Goal: Task Accomplishment & Management: Manage account settings

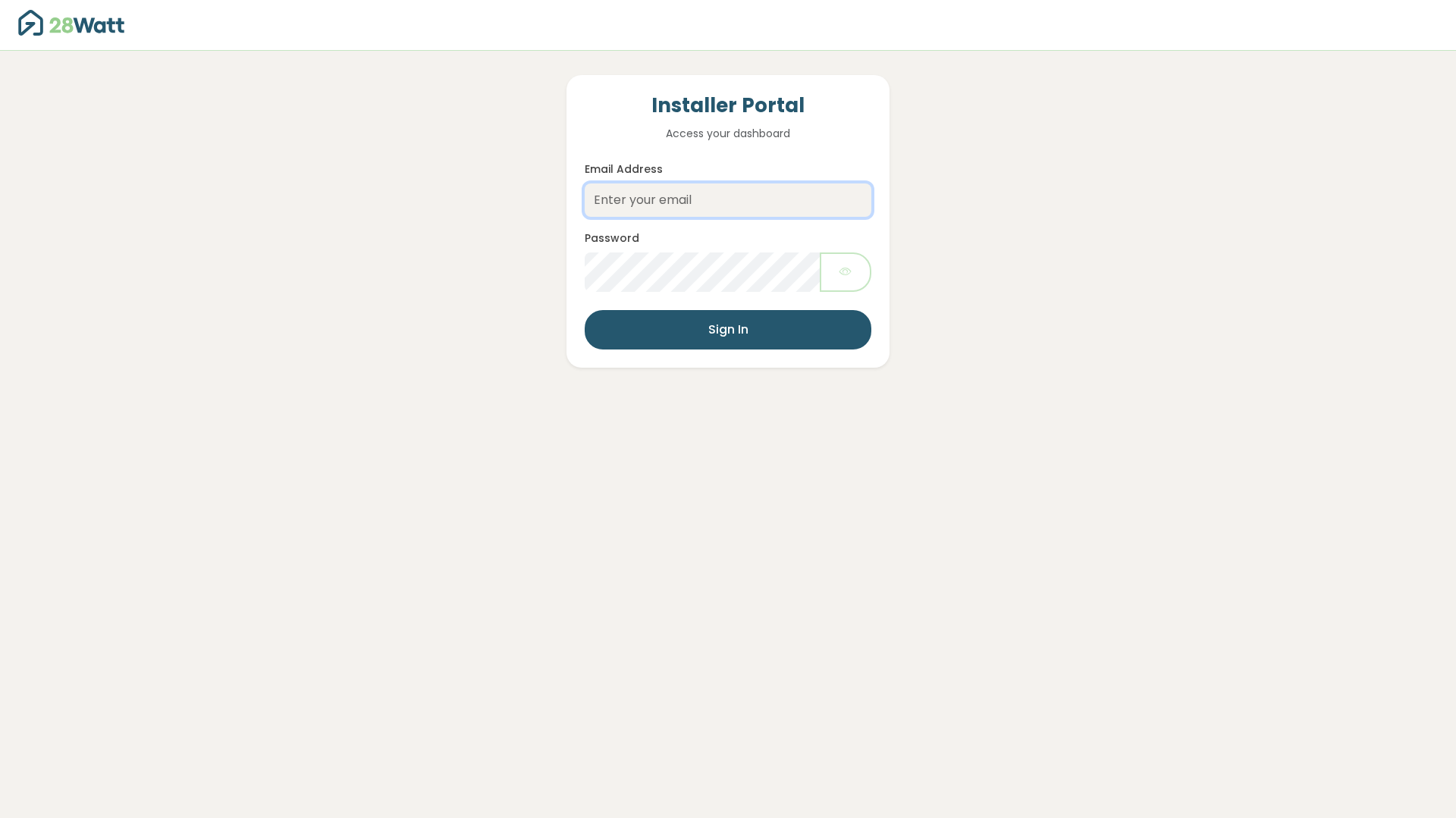
click at [768, 190] on input "Email Address" at bounding box center [728, 200] width 287 height 33
type input "[EMAIL_ADDRESS][DOMAIN_NAME]"
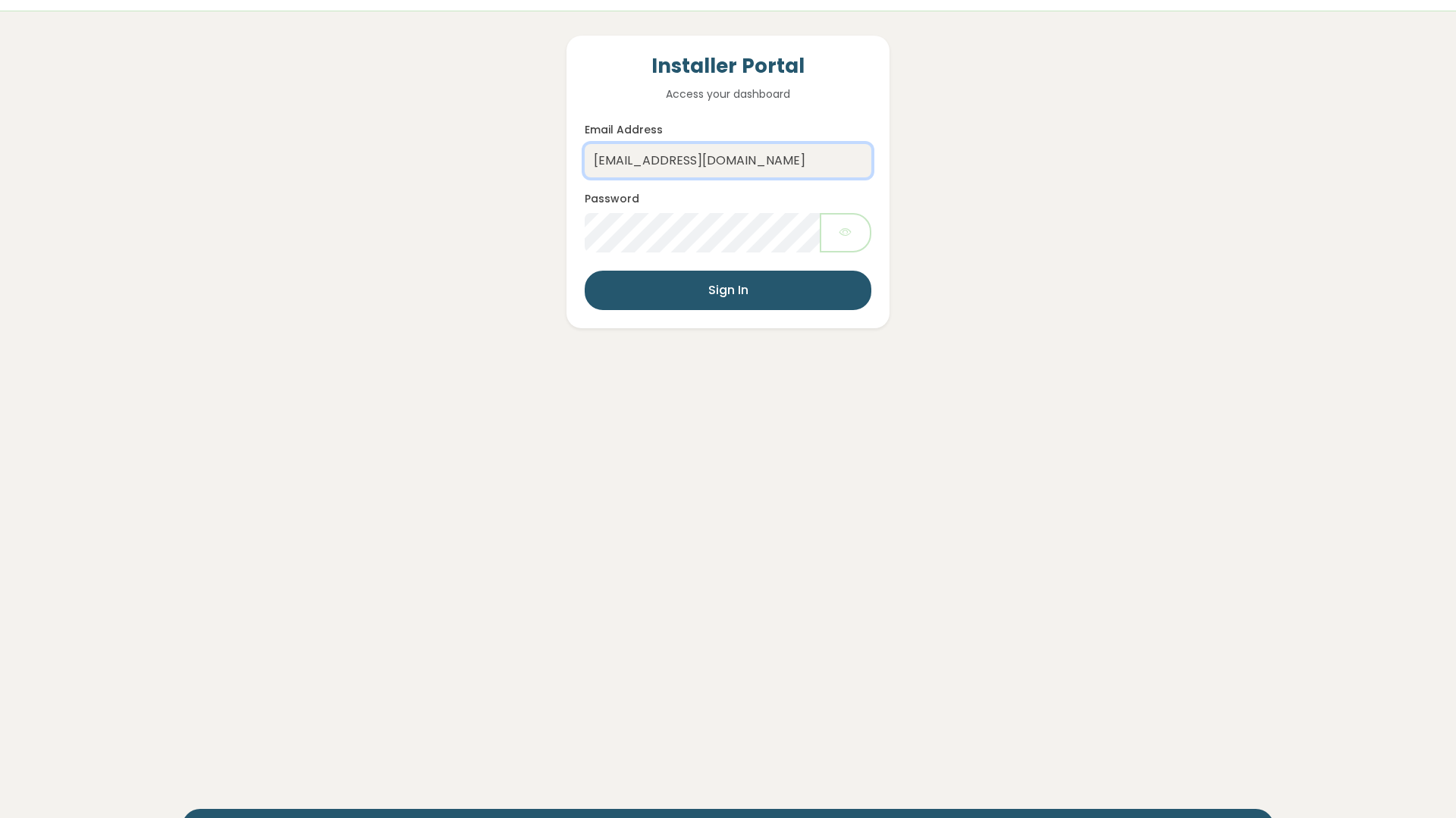
scroll to position [48, 0]
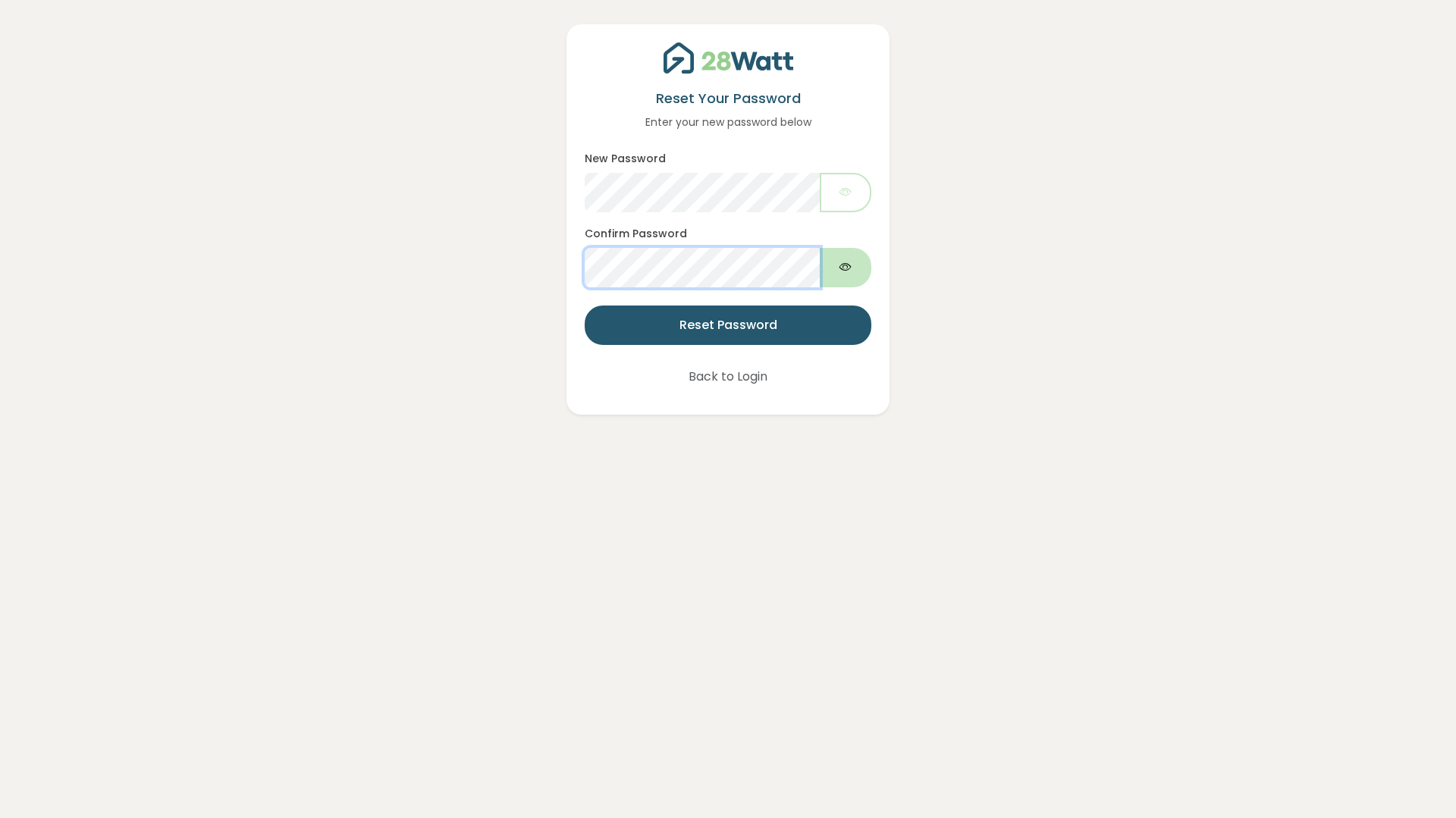
scroll to position [2, 0]
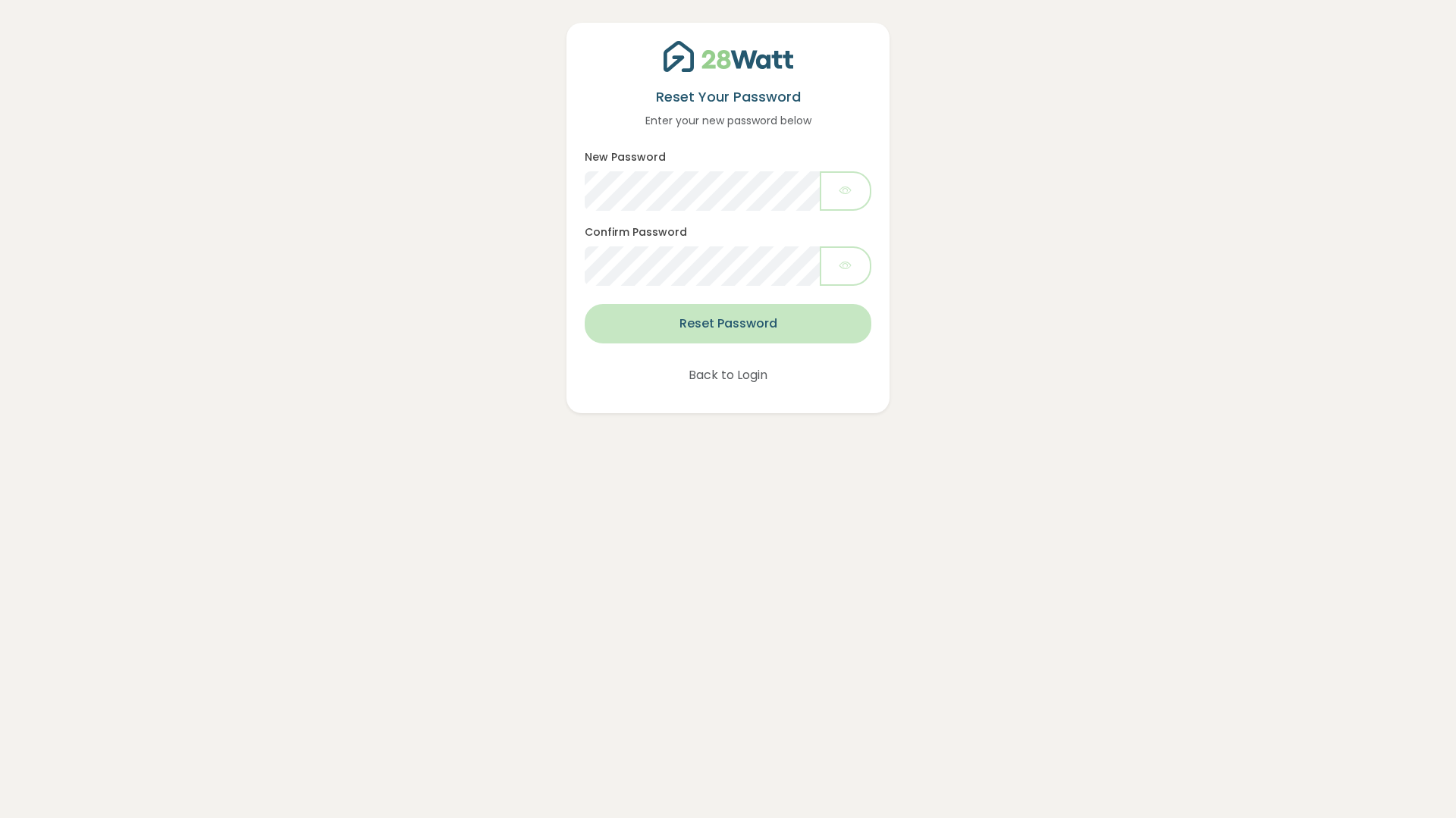
click at [729, 331] on button "Reset Password" at bounding box center [728, 323] width 287 height 40
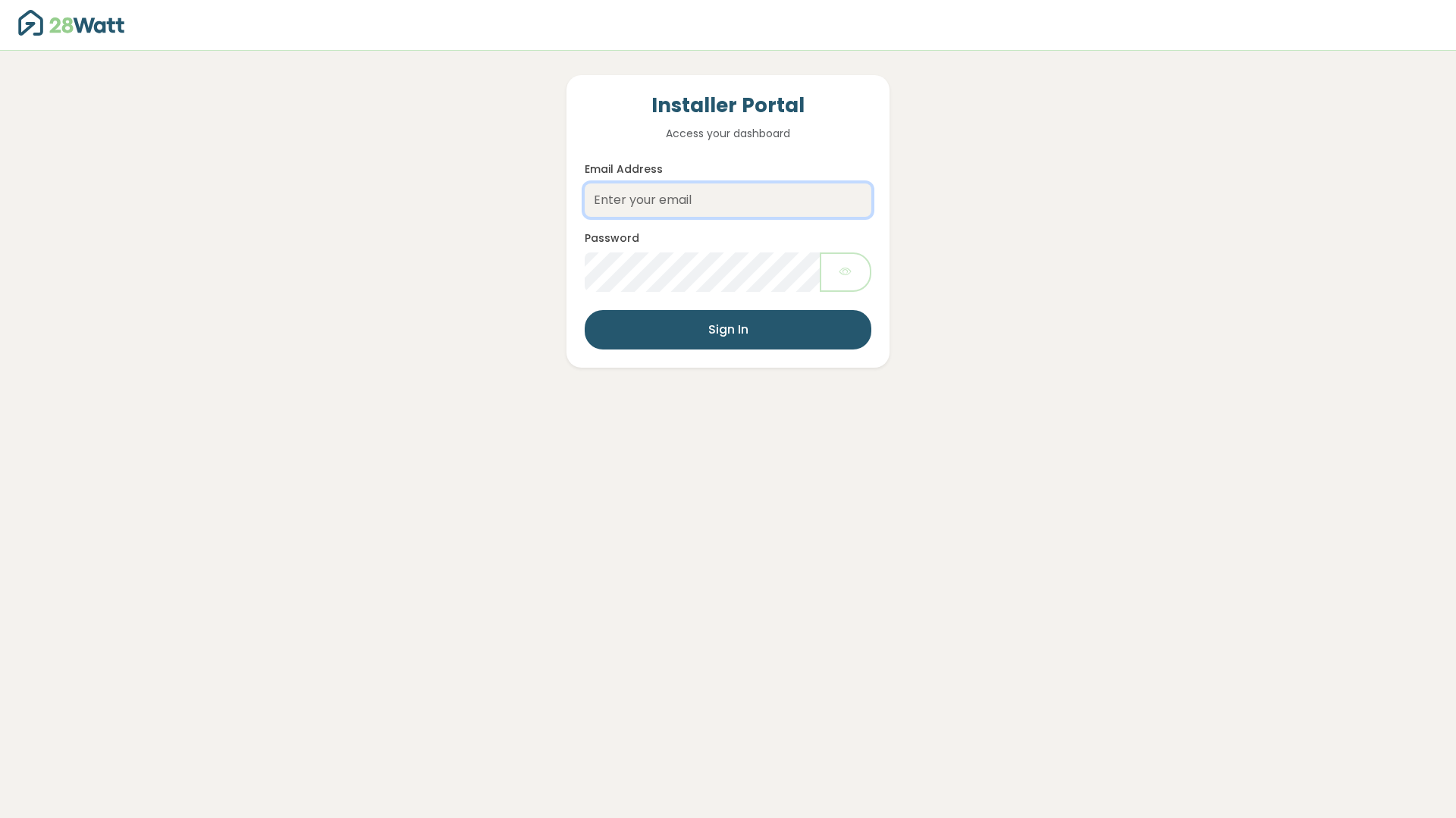
click at [668, 206] on input "Email Address" at bounding box center [728, 200] width 287 height 33
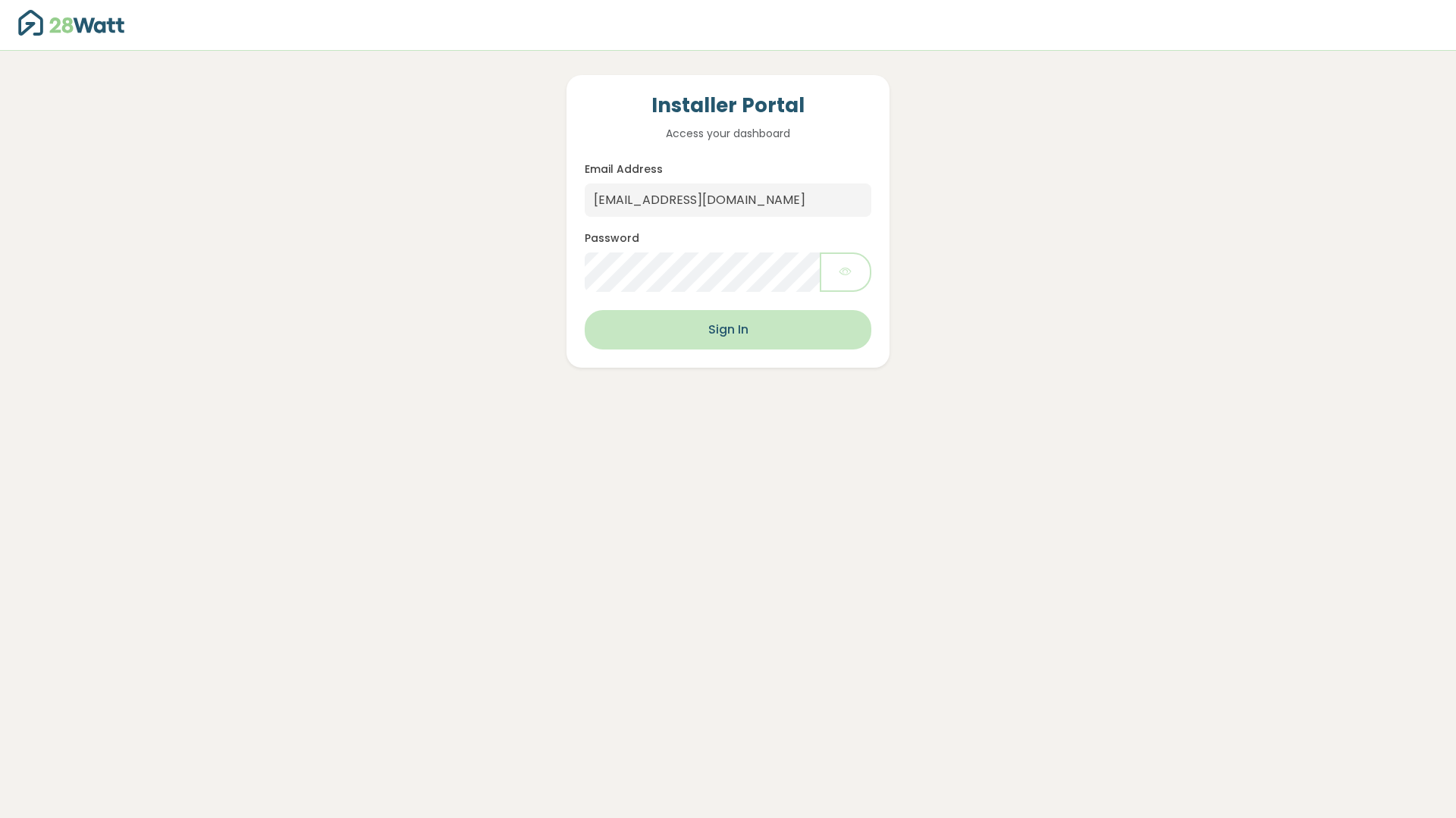
click at [719, 331] on button "Sign In" at bounding box center [728, 330] width 287 height 40
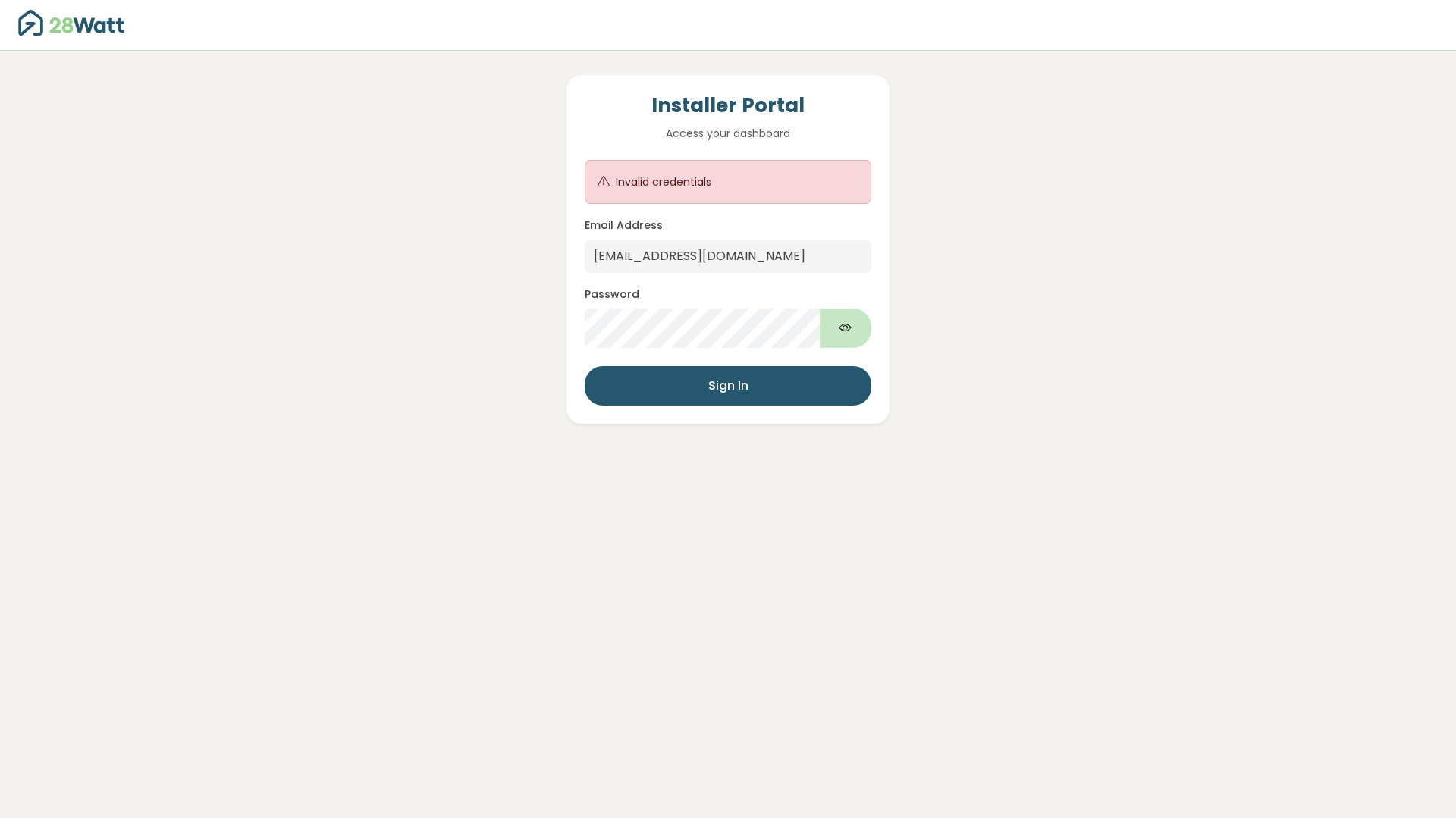
click at [833, 332] on button "button" at bounding box center [846, 328] width 52 height 40
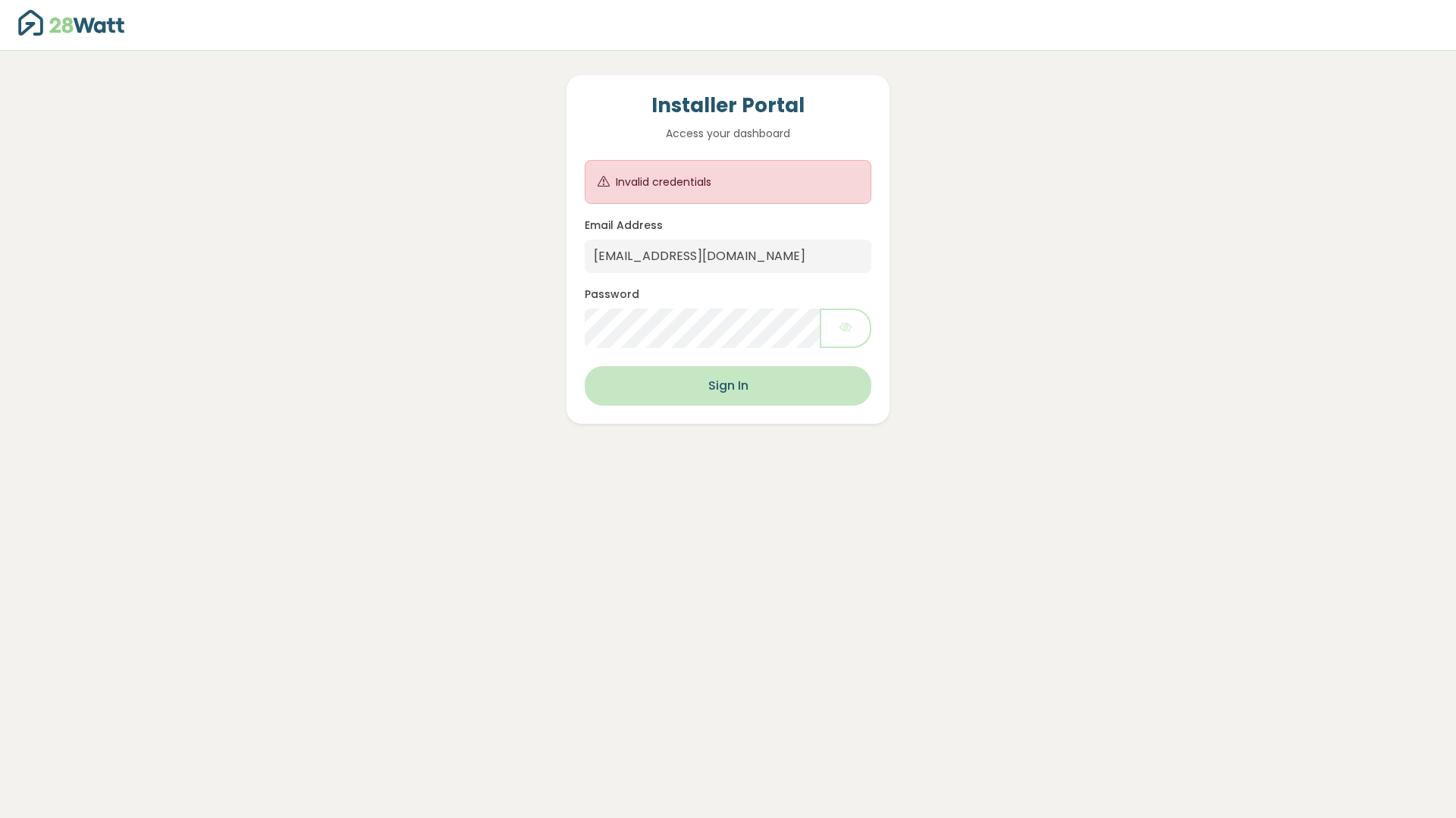
click at [714, 398] on button "Sign In" at bounding box center [728, 386] width 287 height 40
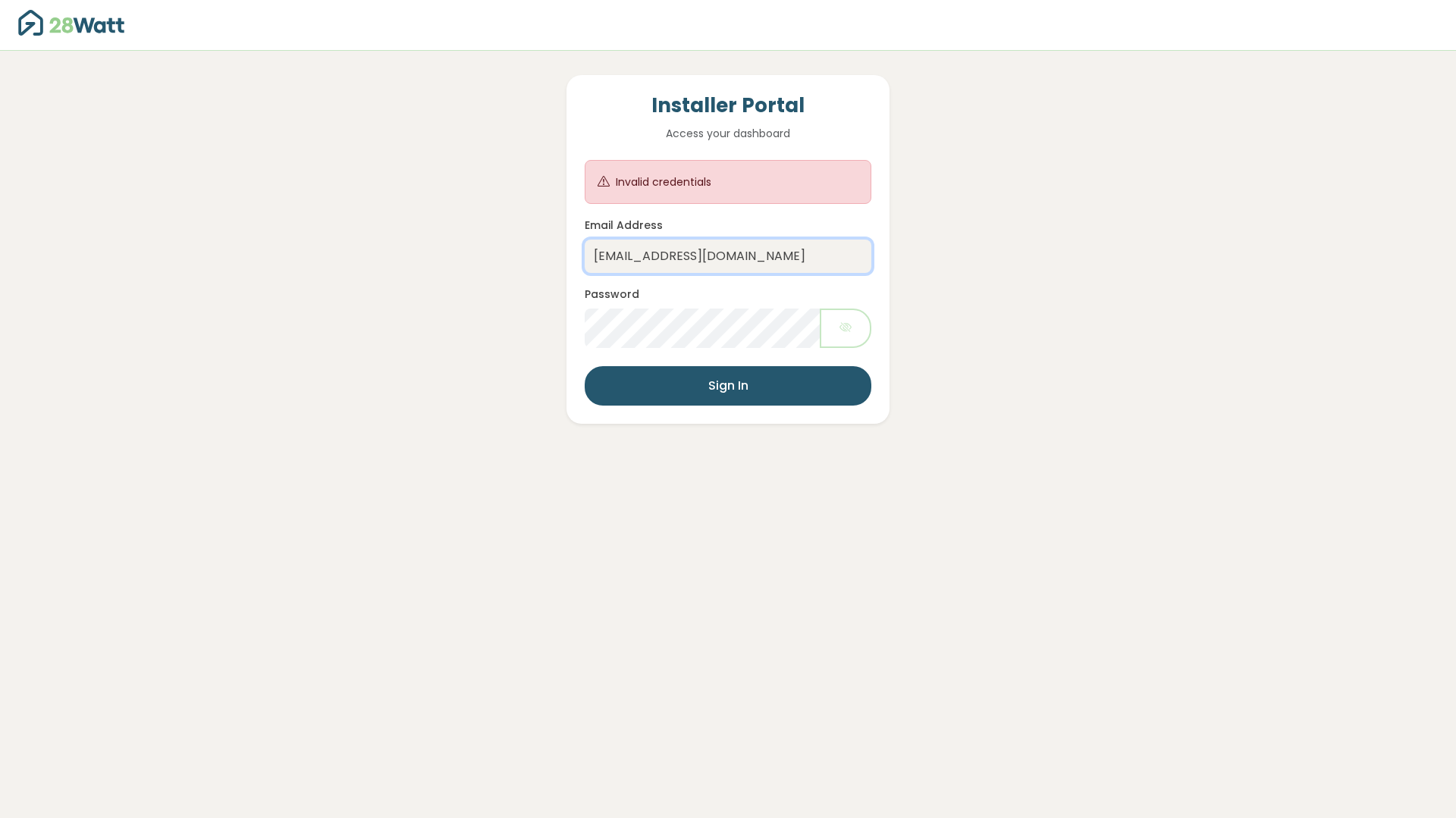
drag, startPoint x: 704, startPoint y: 255, endPoint x: 729, endPoint y: 270, distance: 29.2
click at [704, 255] on input "[EMAIL_ADDRESS][DOMAIN_NAME]" at bounding box center [728, 255] width 287 height 33
click at [711, 261] on input "[EMAIL_ADDRESS][DOMAIN_NAME]" at bounding box center [728, 255] width 287 height 33
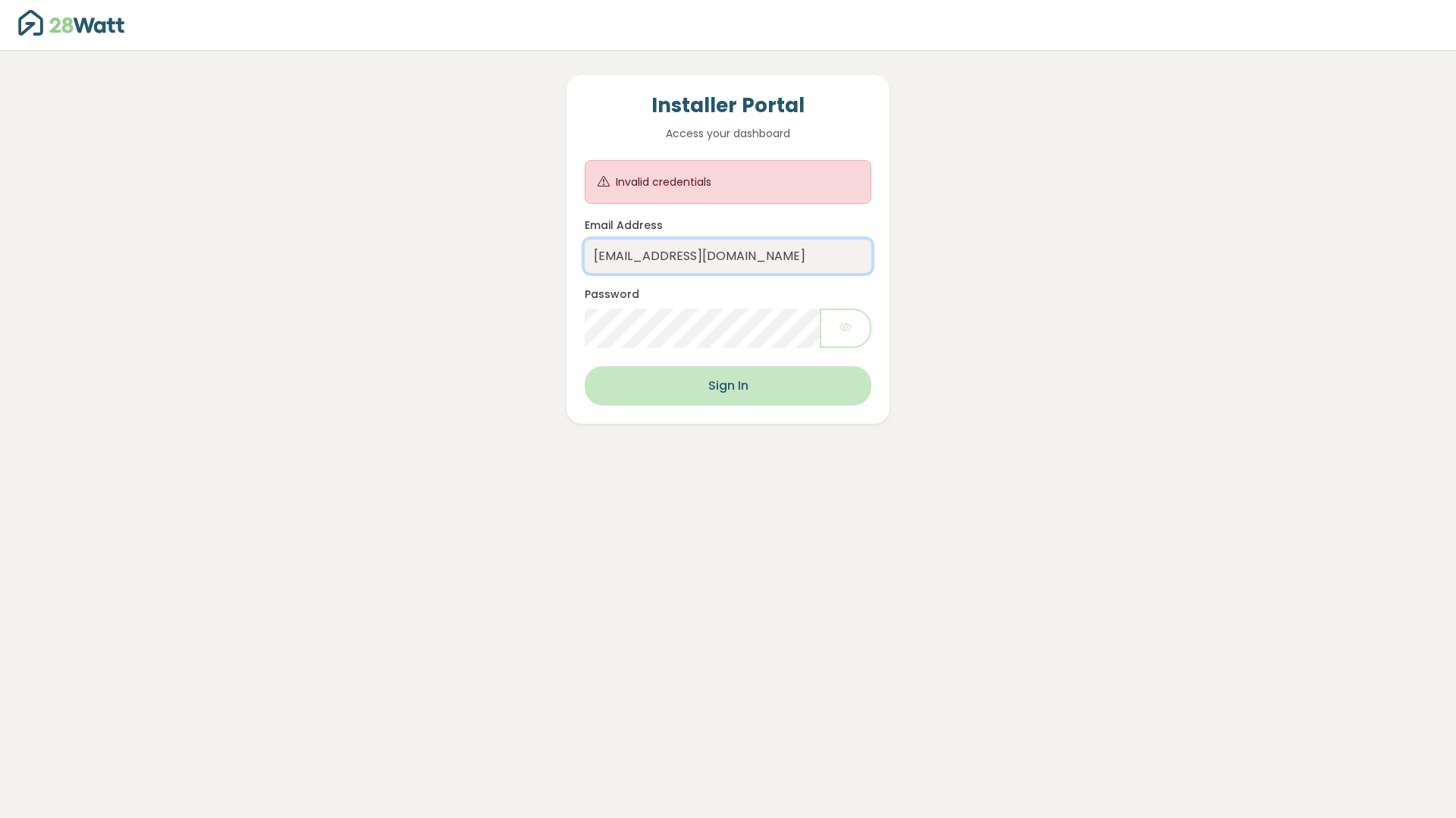
type input "[EMAIL_ADDRESS][DOMAIN_NAME]"
click at [746, 390] on button "Sign In" at bounding box center [728, 386] width 287 height 40
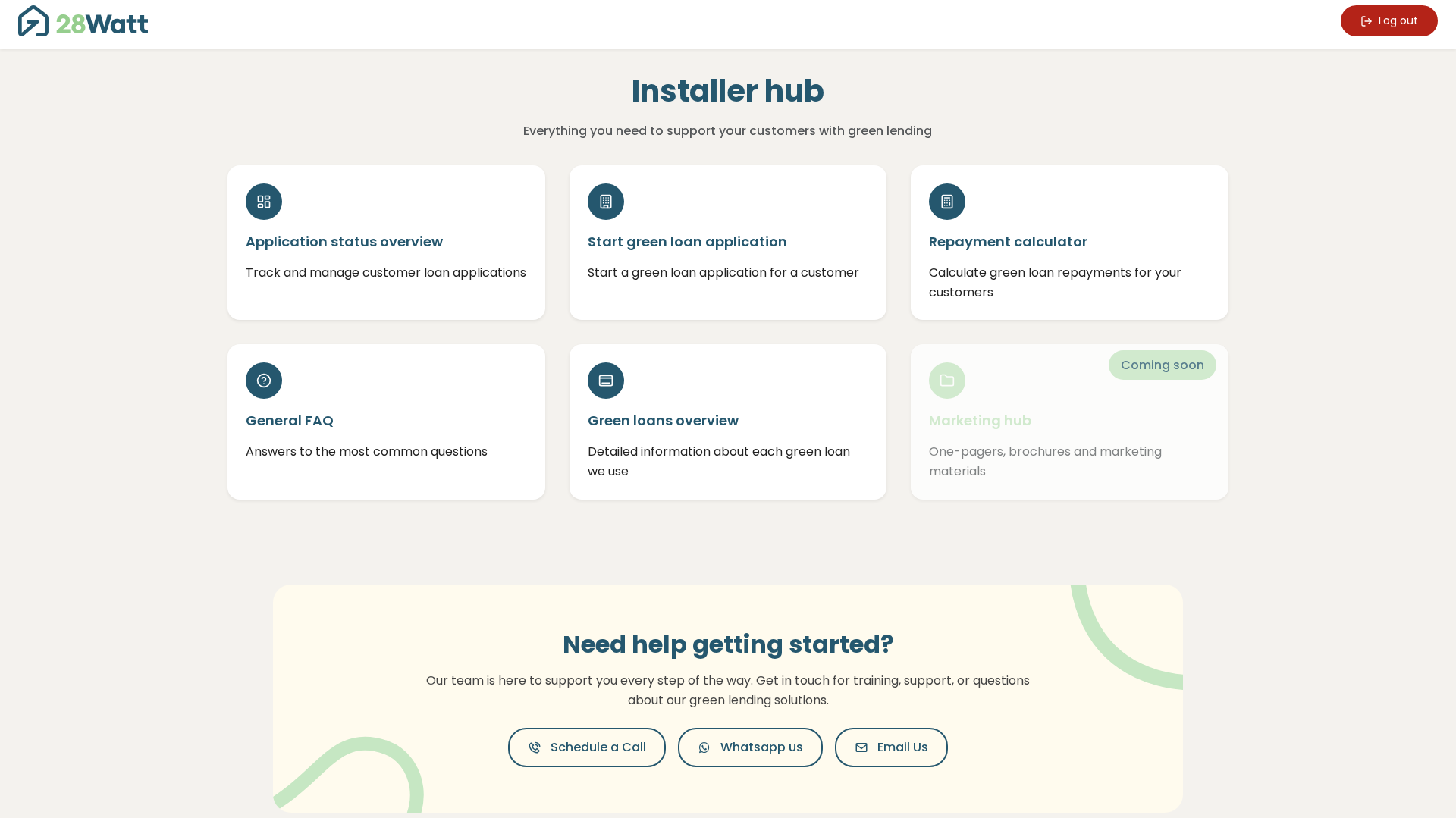
click at [1361, 18] on icon at bounding box center [1366, 21] width 12 height 12
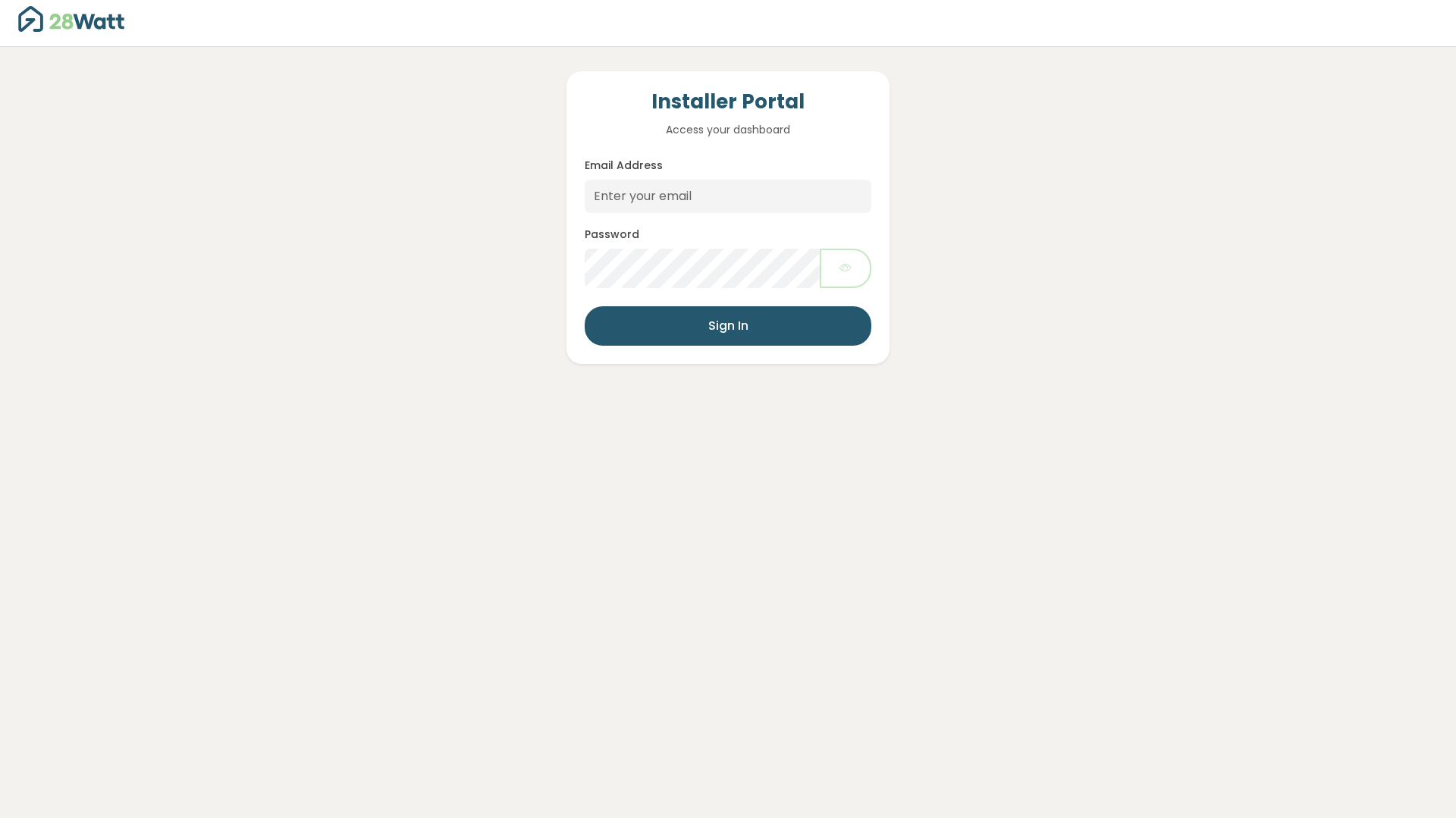
scroll to position [6, 0]
